Goal: Task Accomplishment & Management: Manage account settings

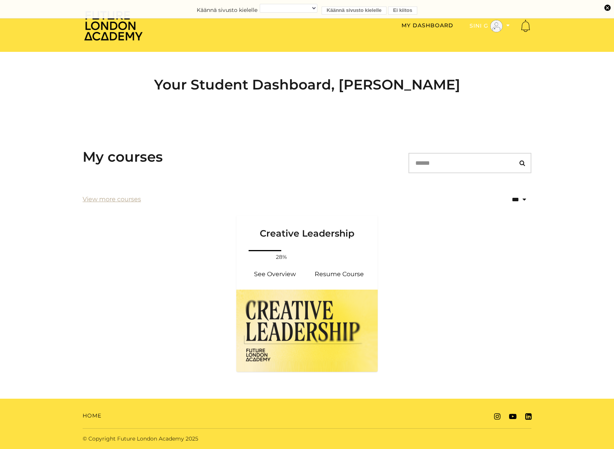
click at [508, 27] on icon "Toggle menu" at bounding box center [508, 25] width 3 height 5
click at [497, 40] on link "My Account" at bounding box center [484, 39] width 68 height 12
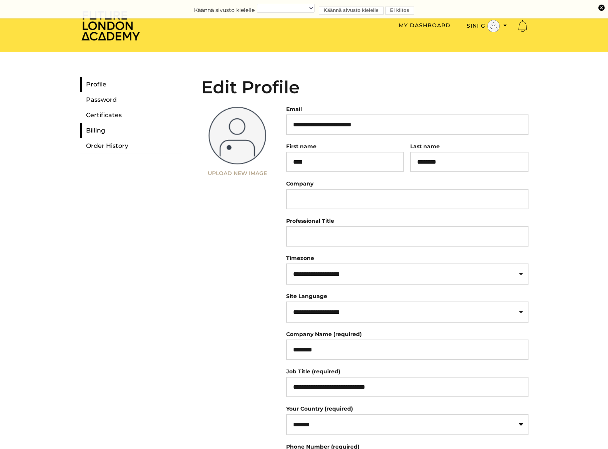
click at [103, 132] on link "Billing" at bounding box center [131, 130] width 103 height 15
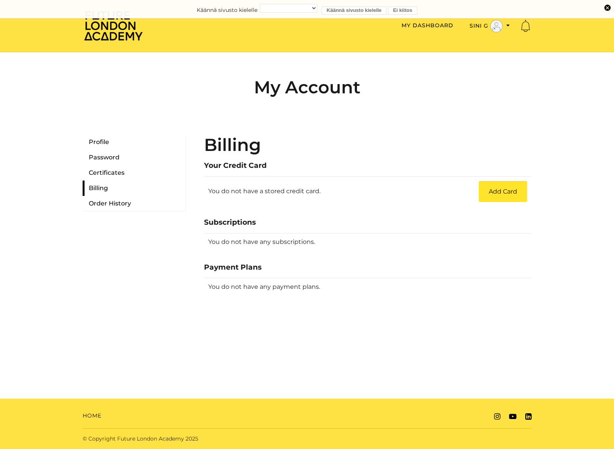
click at [444, 130] on div "Profile Password Certificates Billing Order History Billing Your Credit Card Yo…" at bounding box center [306, 215] width 461 height 210
click at [127, 203] on link "Order History" at bounding box center [134, 203] width 103 height 15
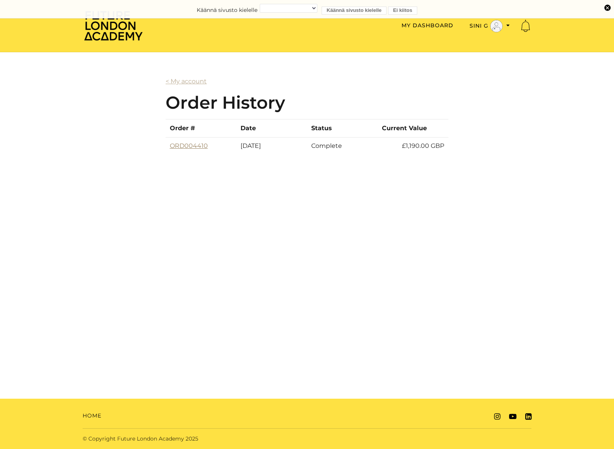
click at [190, 146] on link "ORD004410" at bounding box center [189, 145] width 38 height 7
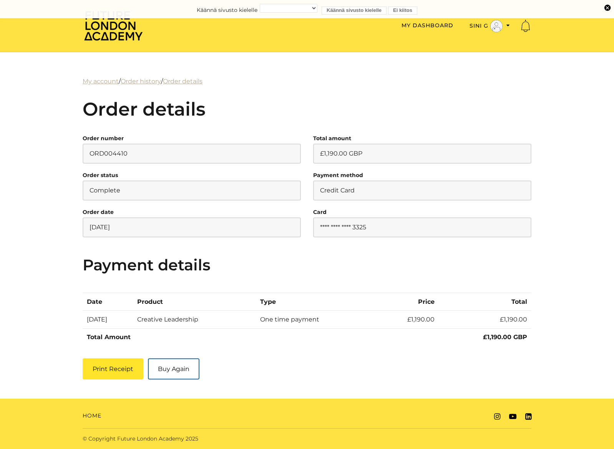
click at [492, 325] on td "£1,190.00" at bounding box center [485, 320] width 93 height 18
click at [121, 367] on button "Print Receipt" at bounding box center [113, 369] width 61 height 21
click at [261, 262] on h3 "Payment details" at bounding box center [307, 265] width 449 height 18
click at [101, 370] on button "Print Receipt" at bounding box center [113, 369] width 61 height 21
